Goal: Complete application form: Complete application form

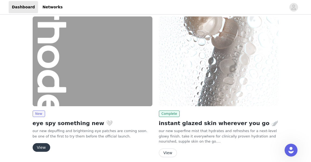
click at [42, 143] on button "View" at bounding box center [42, 147] width 18 height 9
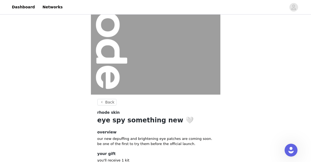
scroll to position [88, 0]
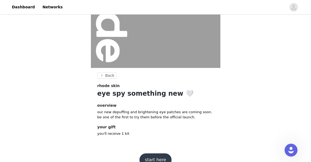
click at [152, 153] on button "start here" at bounding box center [155, 159] width 32 height 13
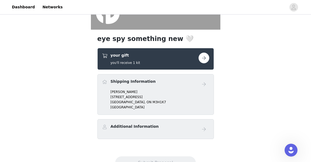
scroll to position [132, 0]
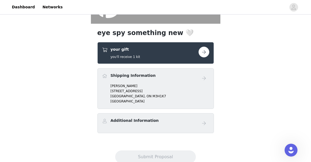
click at [205, 47] on button "button" at bounding box center [203, 52] width 11 height 11
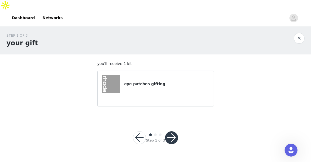
click at [173, 131] on button "button" at bounding box center [171, 137] width 13 height 13
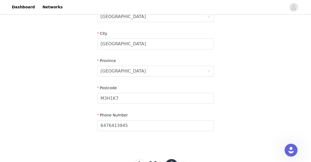
scroll to position [205, 0]
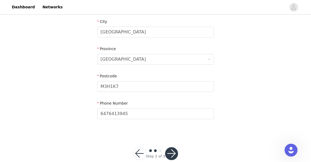
click at [173, 147] on button "button" at bounding box center [171, 153] width 13 height 13
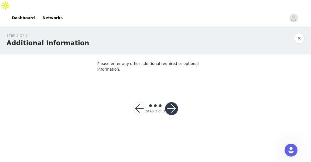
click at [172, 102] on button "button" at bounding box center [171, 108] width 13 height 13
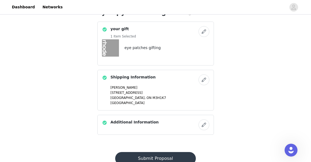
scroll to position [155, 0]
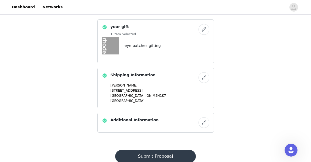
click at [158, 150] on button "Submit Proposal" at bounding box center [155, 156] width 81 height 13
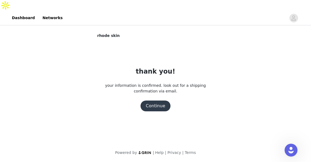
scroll to position [0, 0]
click at [156, 101] on button "Continue" at bounding box center [155, 106] width 30 height 11
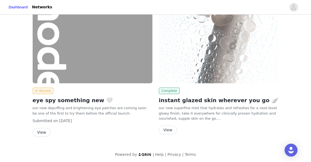
scroll to position [29, 0]
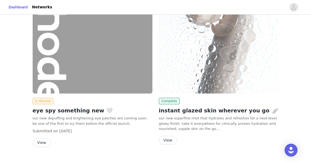
click at [164, 136] on button "View" at bounding box center [168, 140] width 18 height 9
